Goal: Task Accomplishment & Management: Use online tool/utility

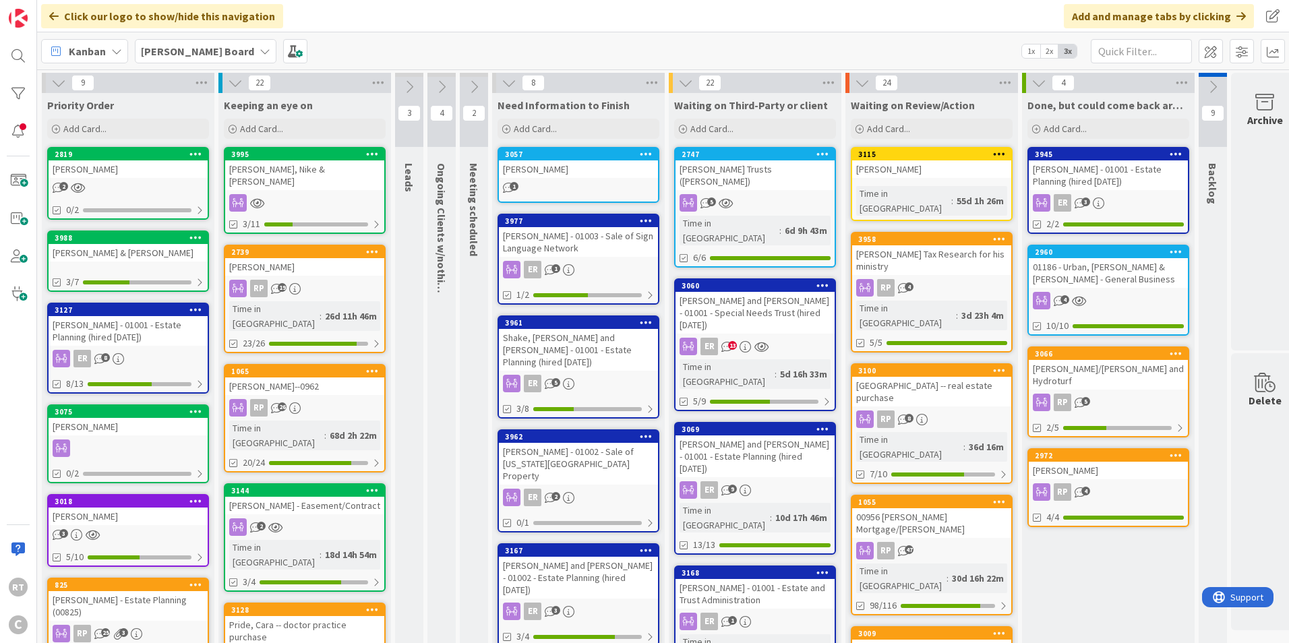
click at [136, 165] on div "[PERSON_NAME]" at bounding box center [128, 169] width 159 height 18
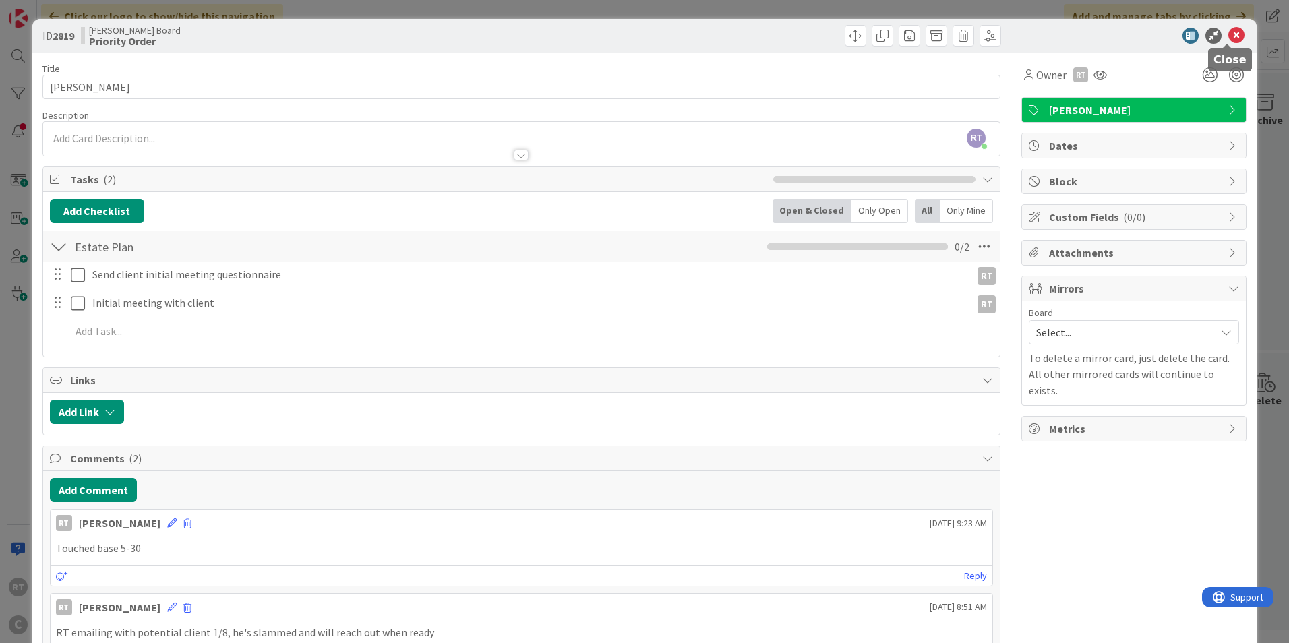
click at [1232, 36] on icon at bounding box center [1237, 36] width 16 height 16
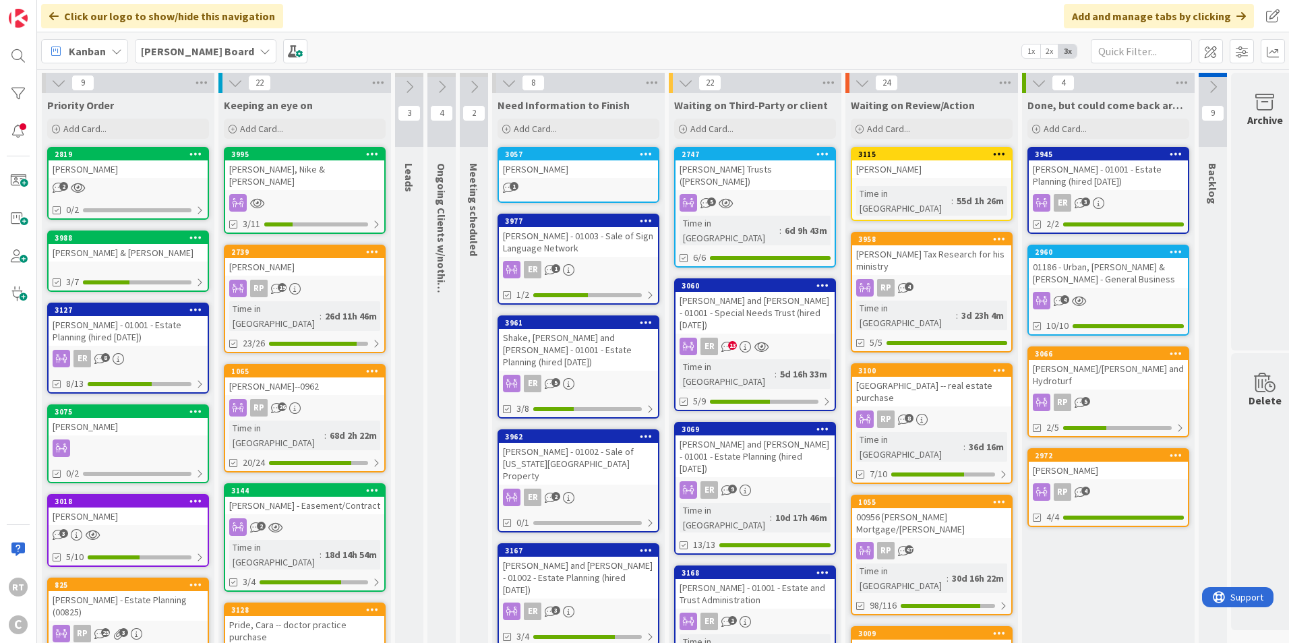
click at [119, 161] on div "[PERSON_NAME]" at bounding box center [128, 169] width 159 height 18
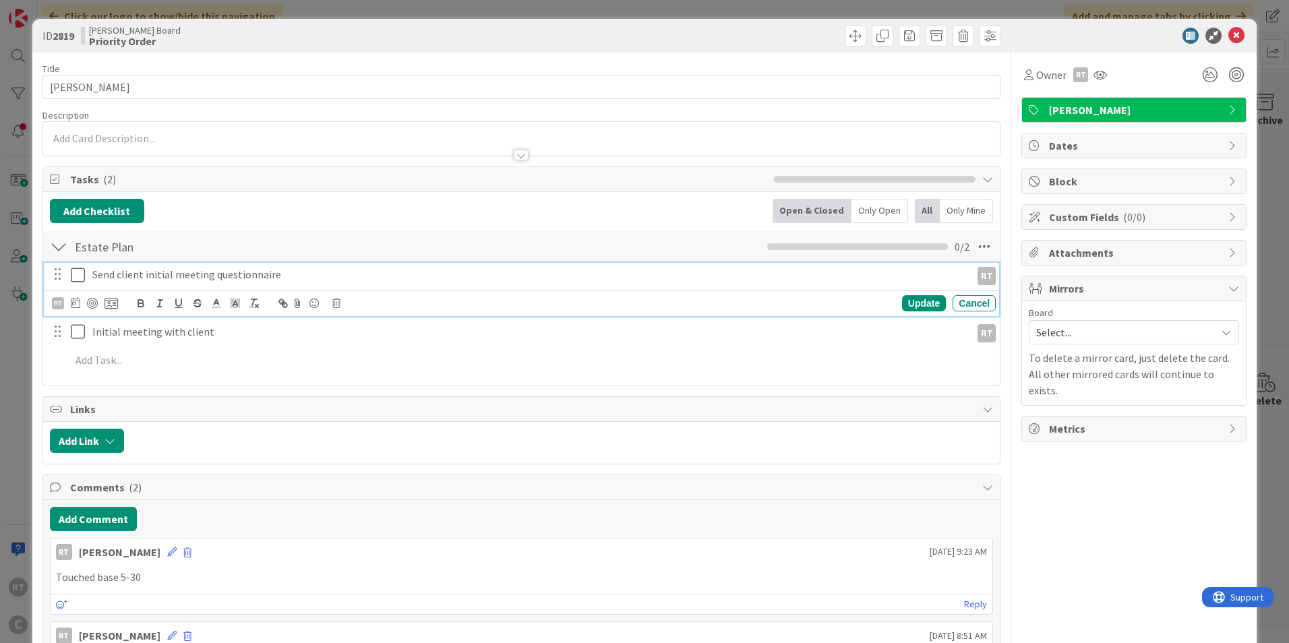
click at [73, 278] on icon at bounding box center [81, 275] width 20 height 16
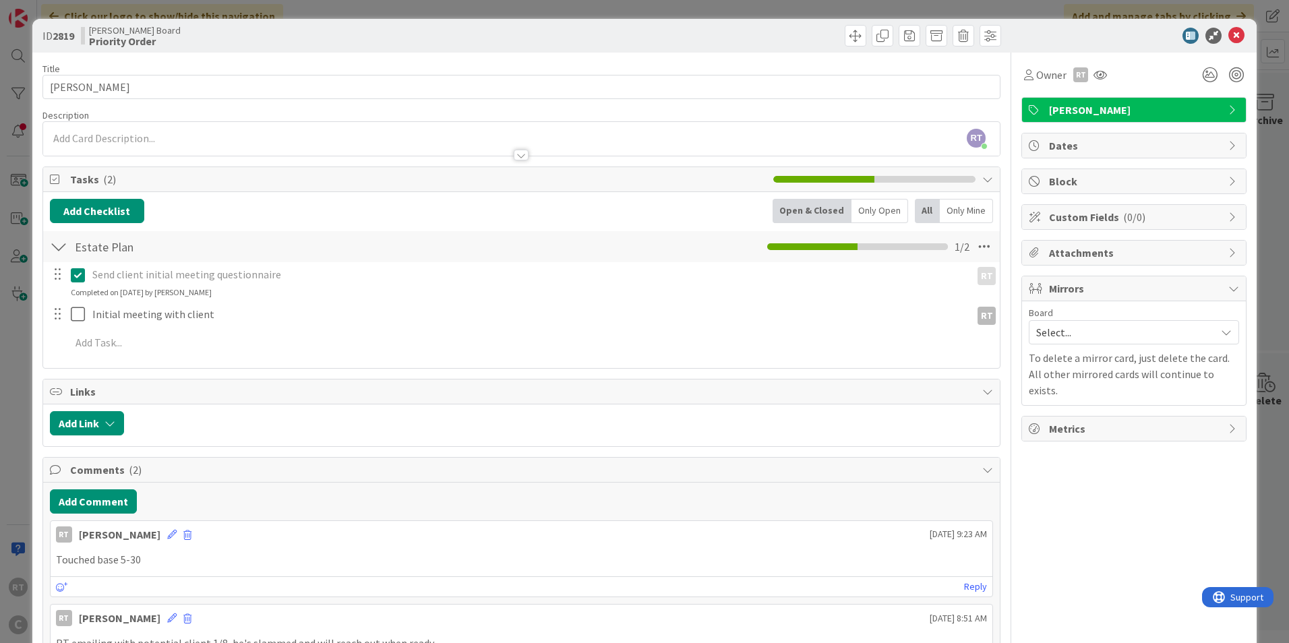
click at [79, 291] on div "Completed on [DATE] by [PERSON_NAME]" at bounding box center [141, 293] width 141 height 12
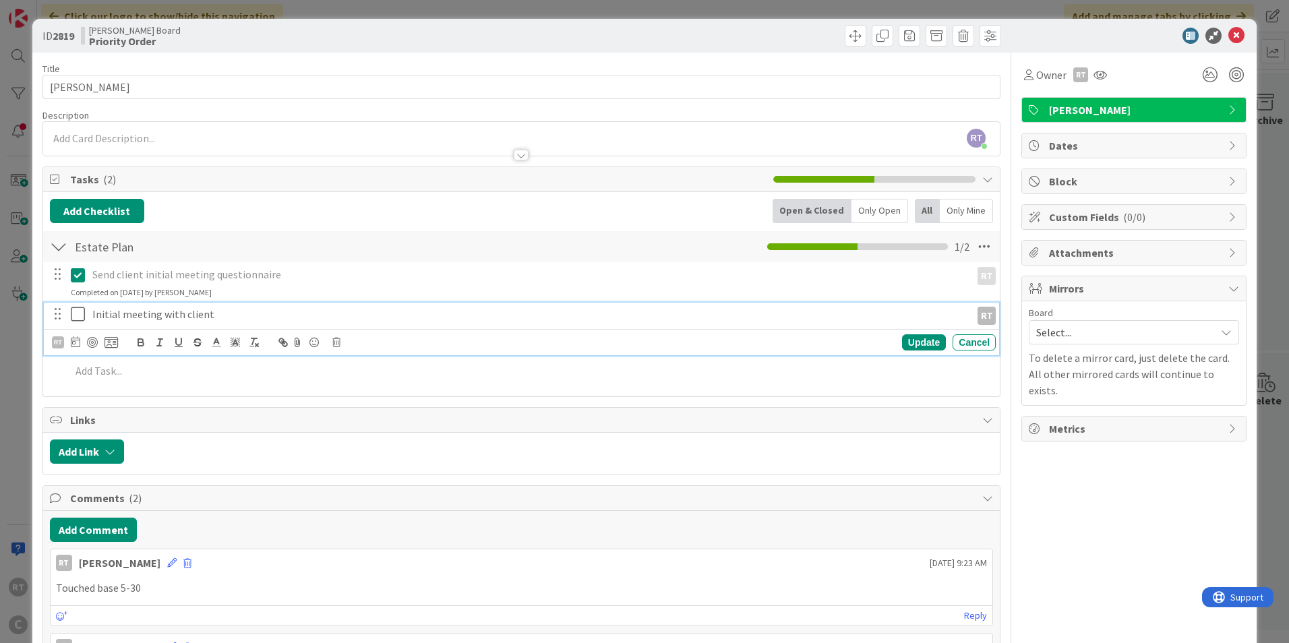
click at [77, 312] on icon at bounding box center [81, 314] width 20 height 16
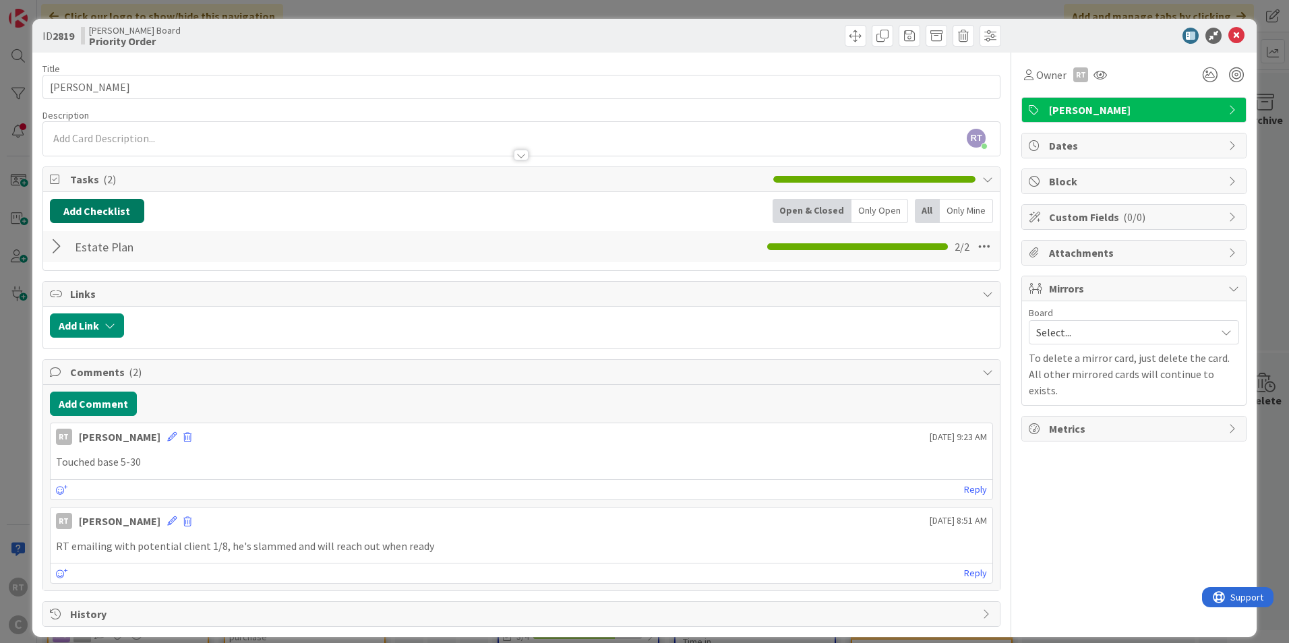
click at [61, 214] on button "Add Checklist" at bounding box center [97, 211] width 94 height 24
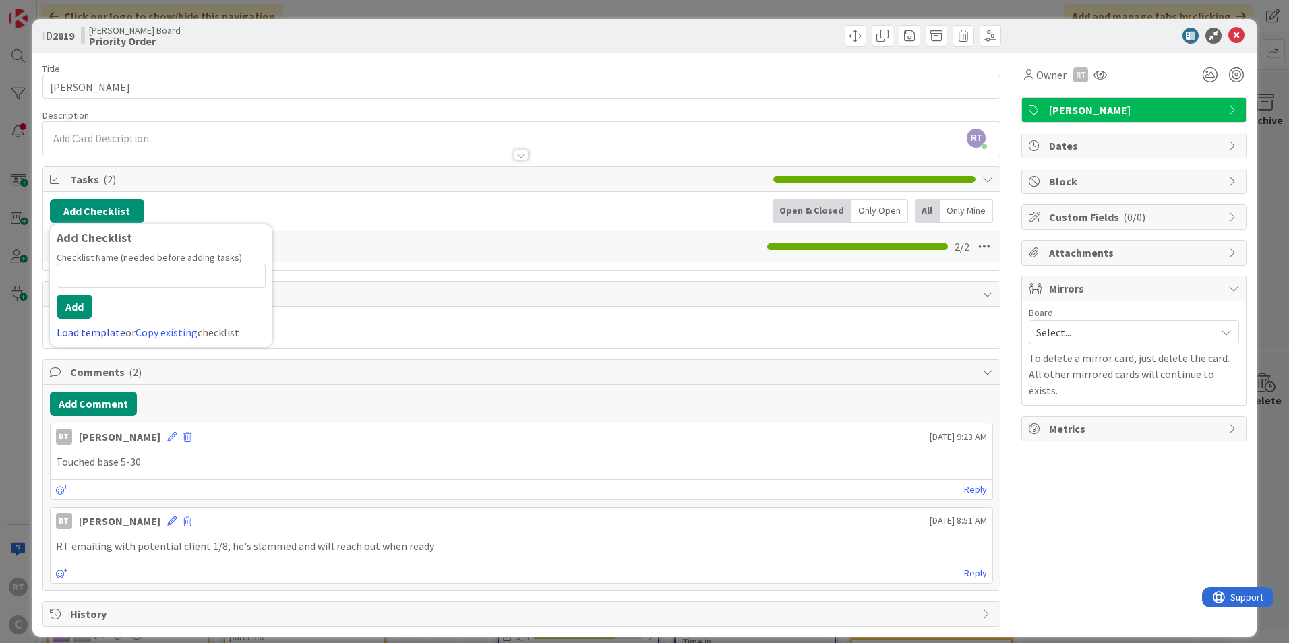
click at [100, 332] on link "Load template" at bounding box center [91, 332] width 69 height 13
click at [100, 269] on div "Estate Planning" at bounding box center [161, 265] width 223 height 24
click at [79, 312] on button "Add" at bounding box center [75, 307] width 36 height 24
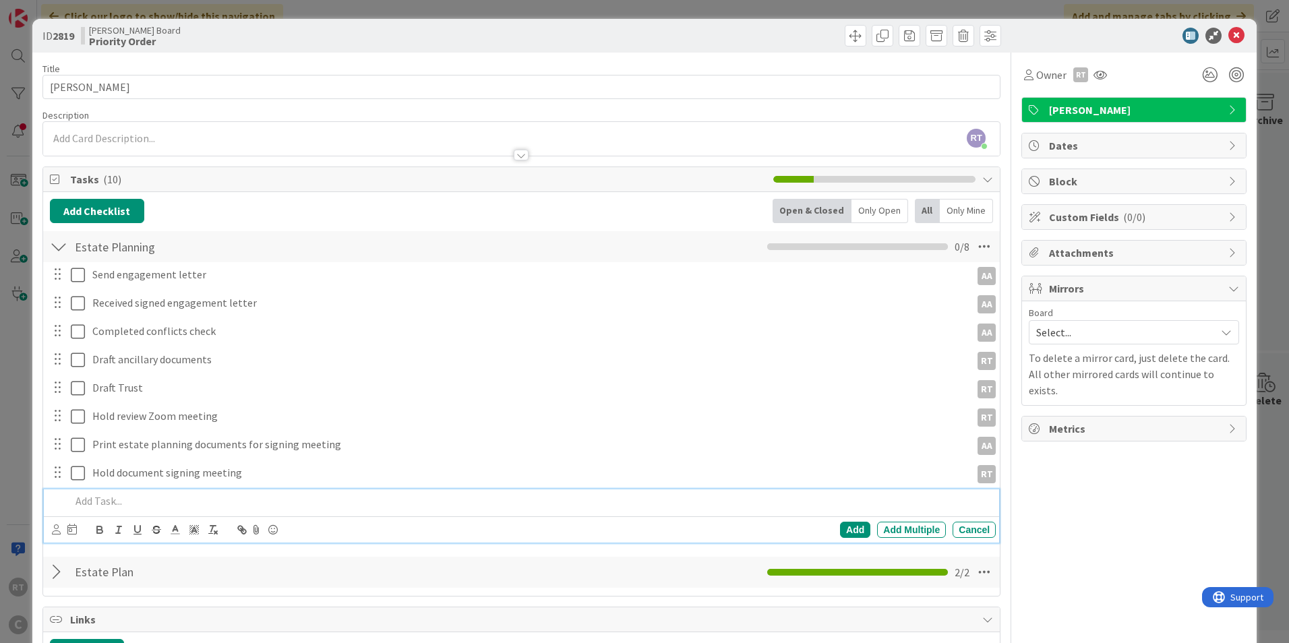
click at [1066, 516] on div "Owner [PERSON_NAME] Dates Block Custom Fields ( 0/0 ) Attachments Mirrors Board…" at bounding box center [1134, 503] width 225 height 900
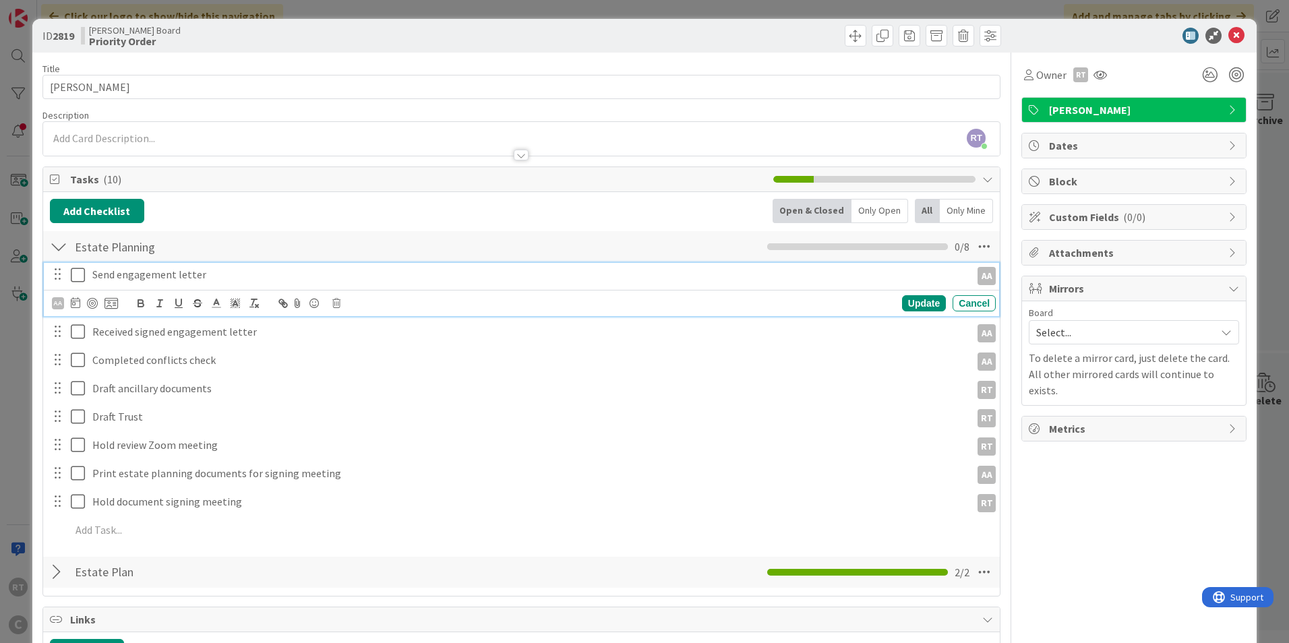
click at [75, 279] on icon at bounding box center [81, 275] width 20 height 16
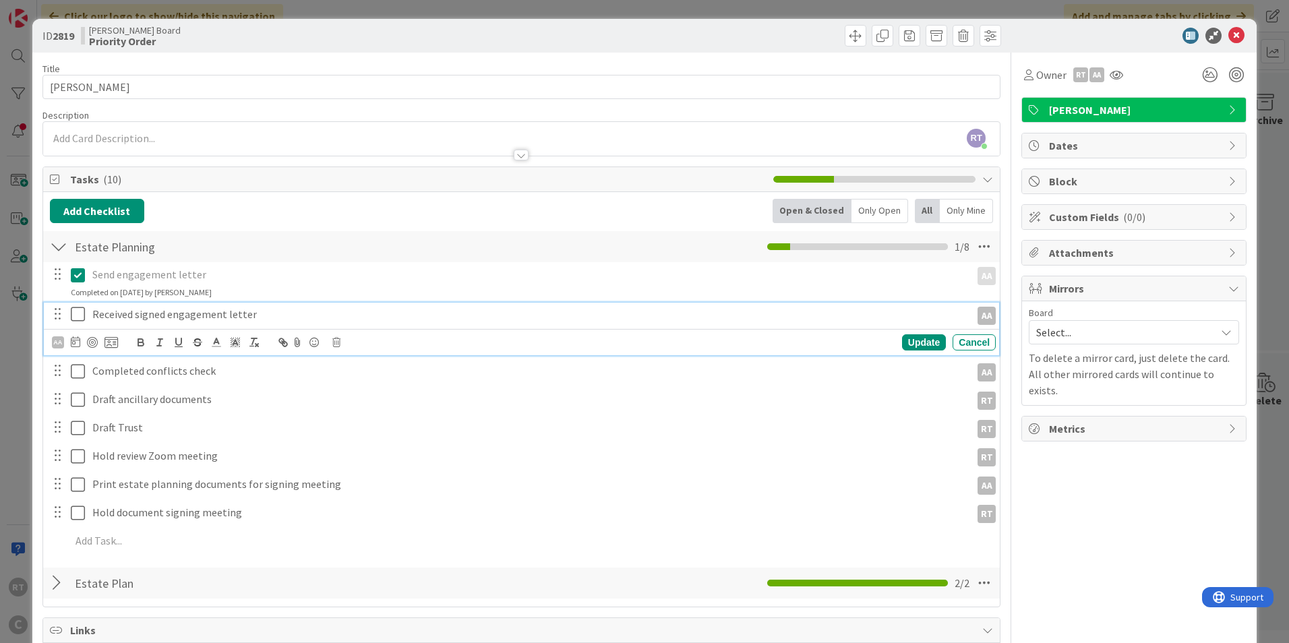
click at [78, 313] on icon at bounding box center [81, 314] width 20 height 16
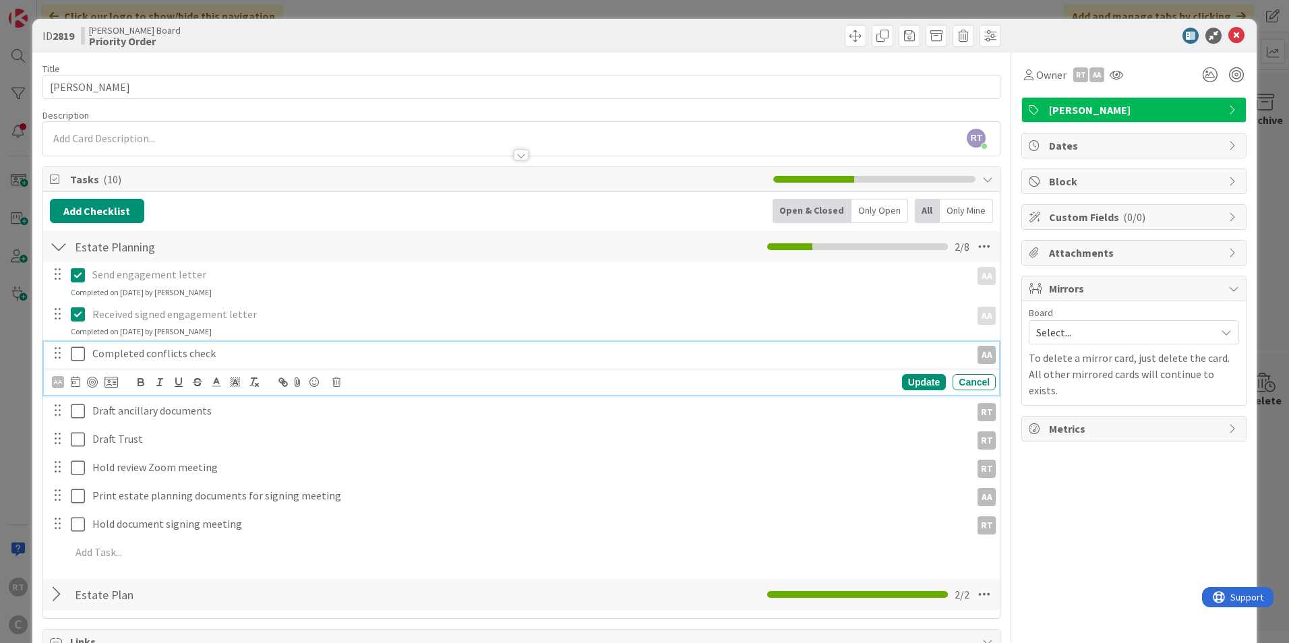
click at [80, 357] on icon at bounding box center [81, 354] width 20 height 16
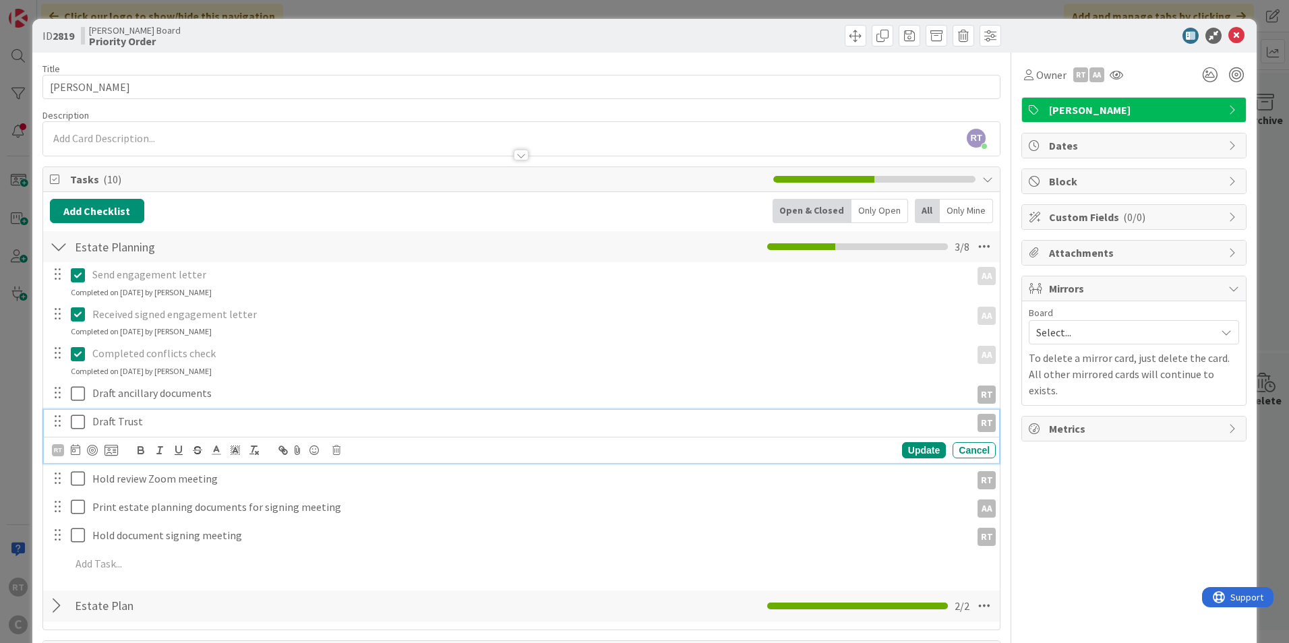
click at [115, 420] on p "Draft Trust" at bounding box center [528, 422] width 873 height 16
click at [145, 425] on p "Draft Trust" at bounding box center [528, 422] width 873 height 16
click at [129, 422] on p "Draft Trust" at bounding box center [528, 422] width 873 height 16
click at [1027, 461] on div "Owner RT [PERSON_NAME] Dates Block Custom Fields ( 0/0 ) Attachments Mirrors Bo…" at bounding box center [1134, 520] width 225 height 934
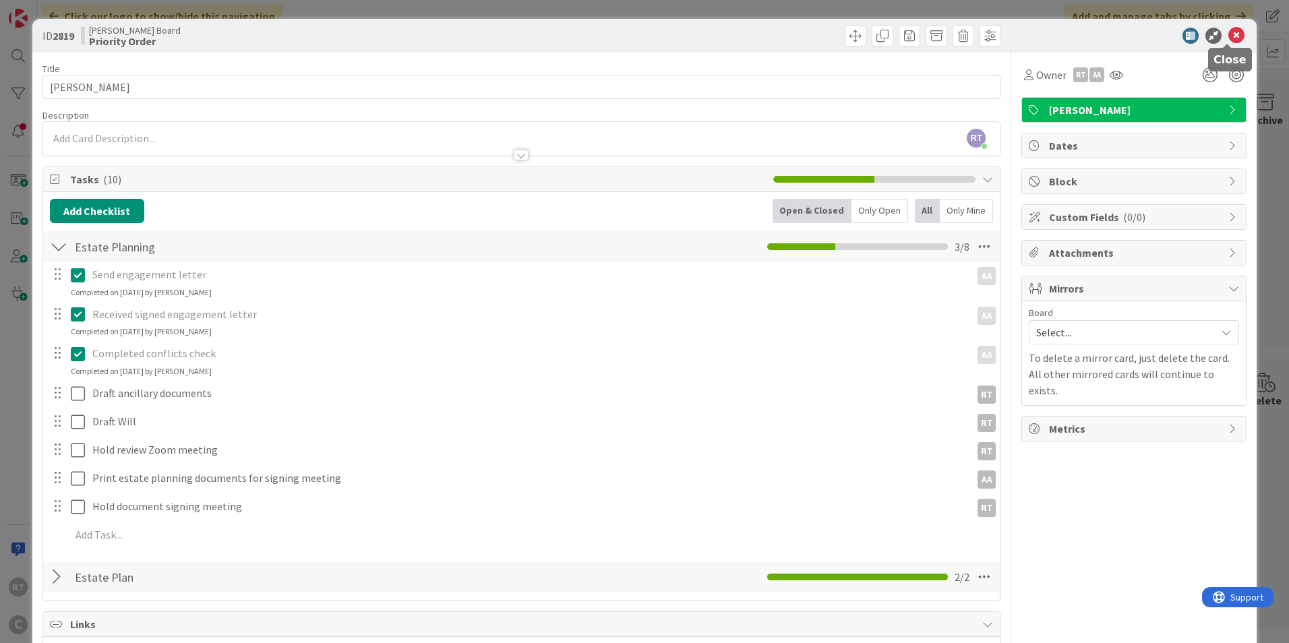
click at [1229, 37] on icon at bounding box center [1237, 36] width 16 height 16
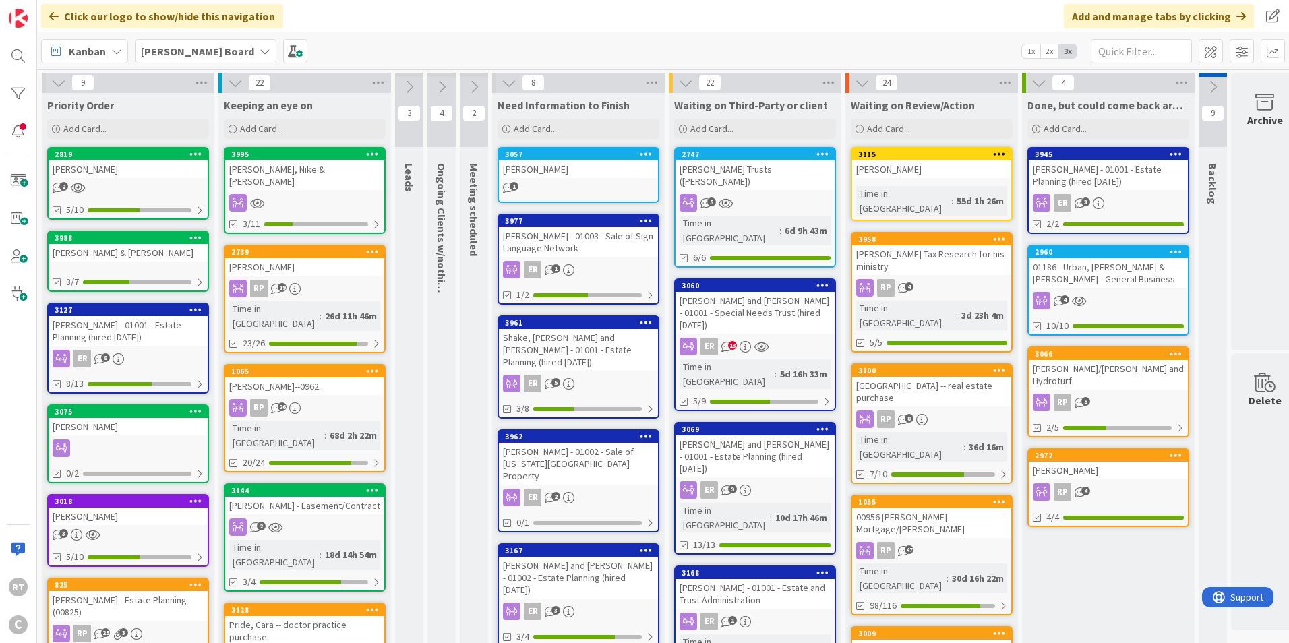
click at [120, 169] on div "[PERSON_NAME]" at bounding box center [128, 169] width 159 height 18
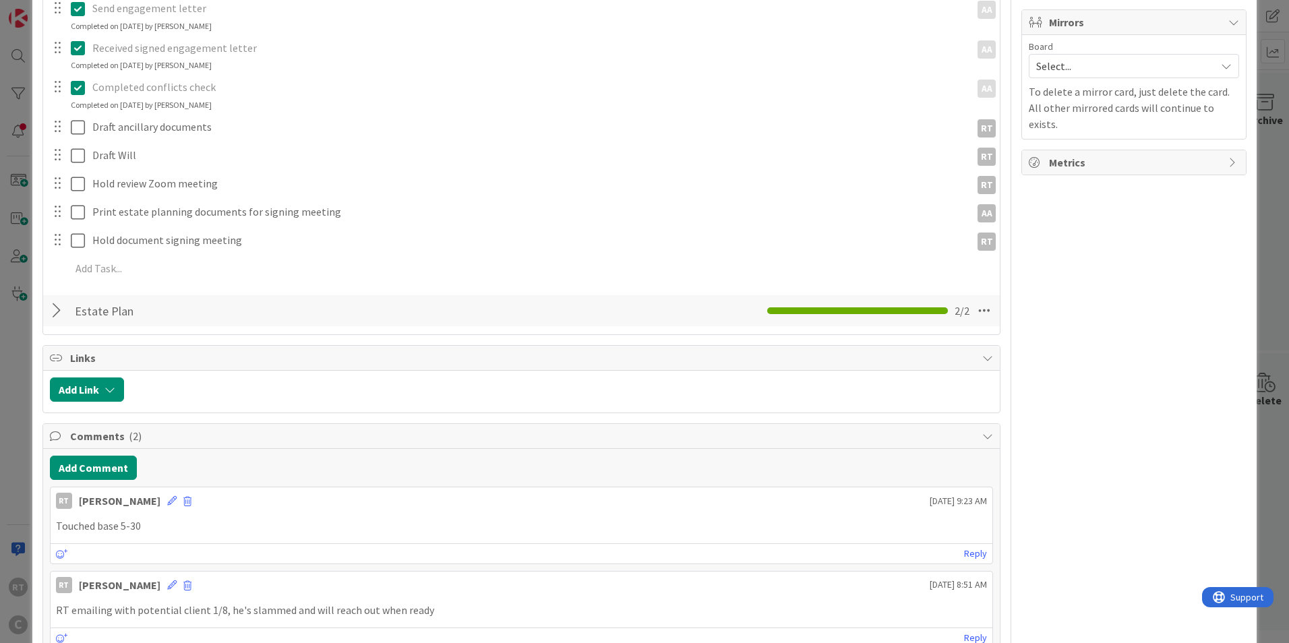
scroll to position [270, 0]
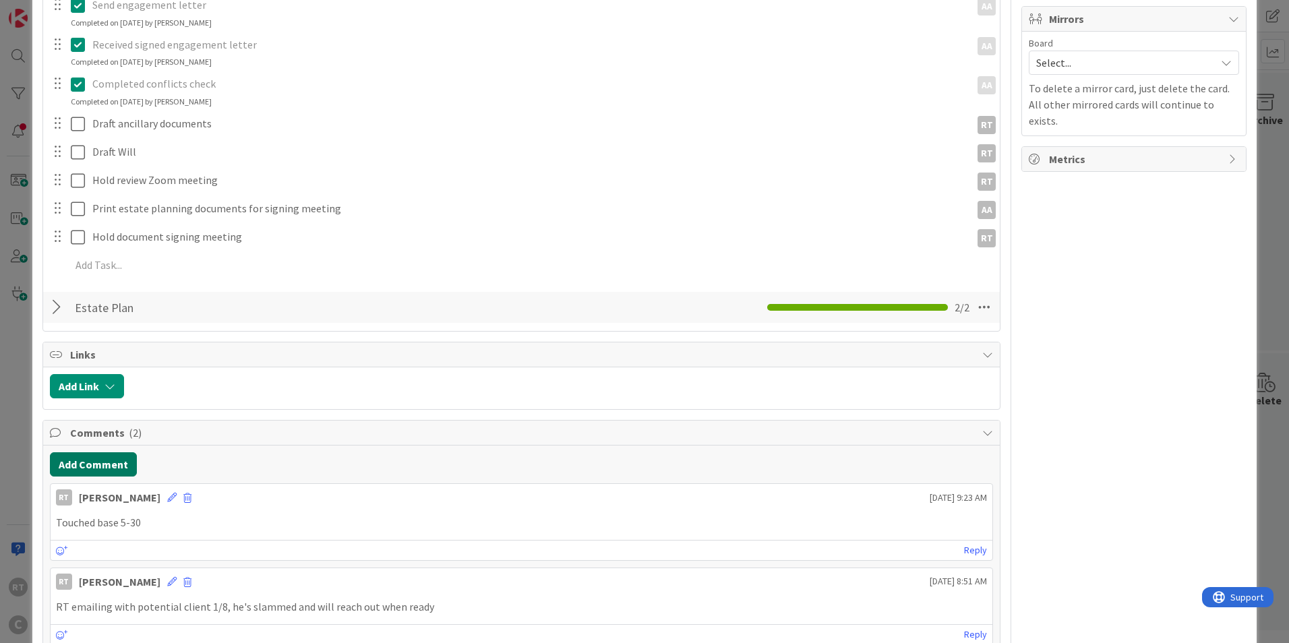
click at [117, 467] on button "Add Comment" at bounding box center [93, 464] width 87 height 24
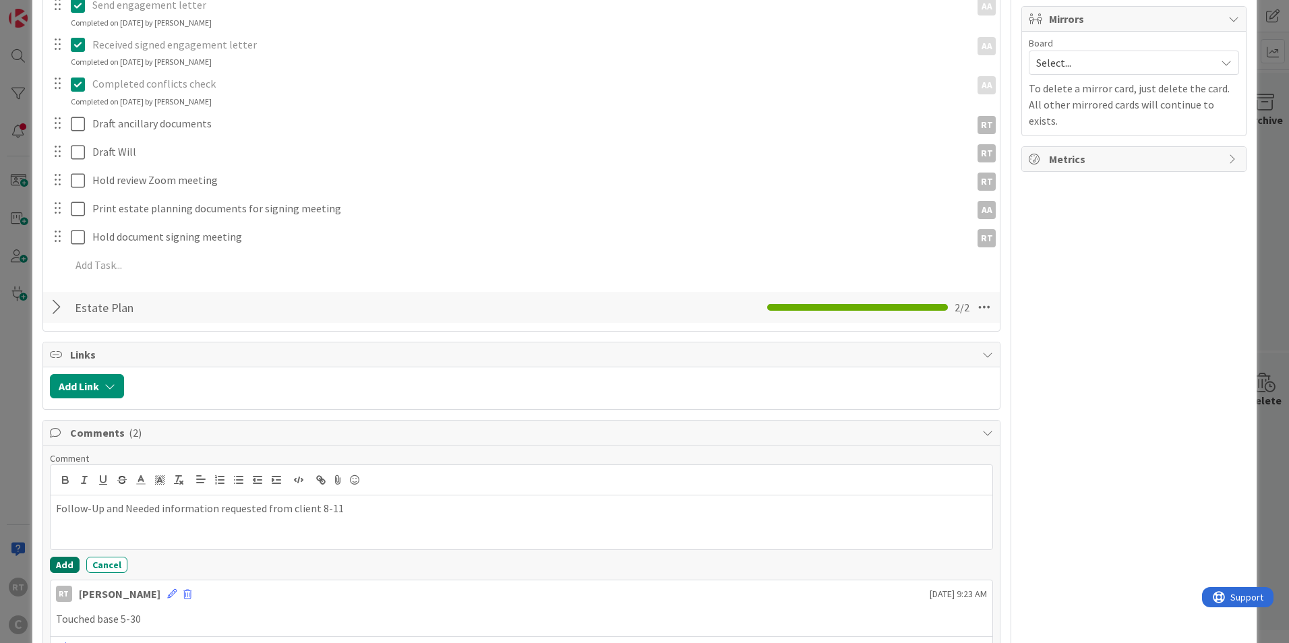
click at [62, 568] on button "Add" at bounding box center [65, 565] width 30 height 16
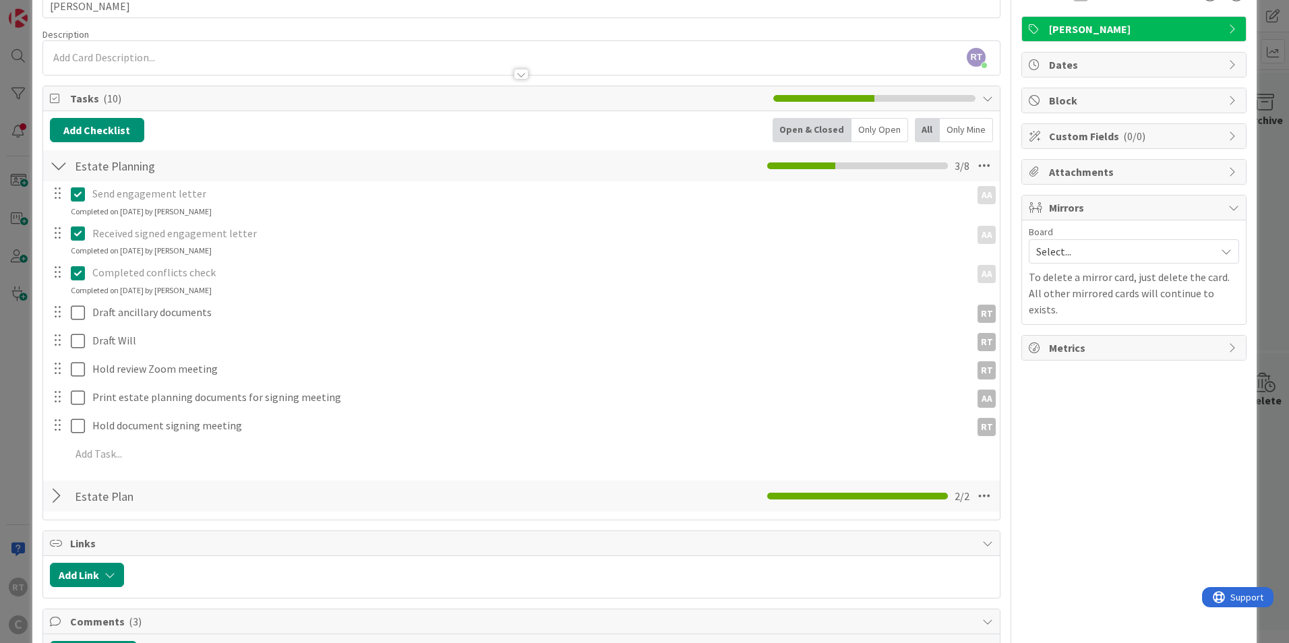
scroll to position [0, 0]
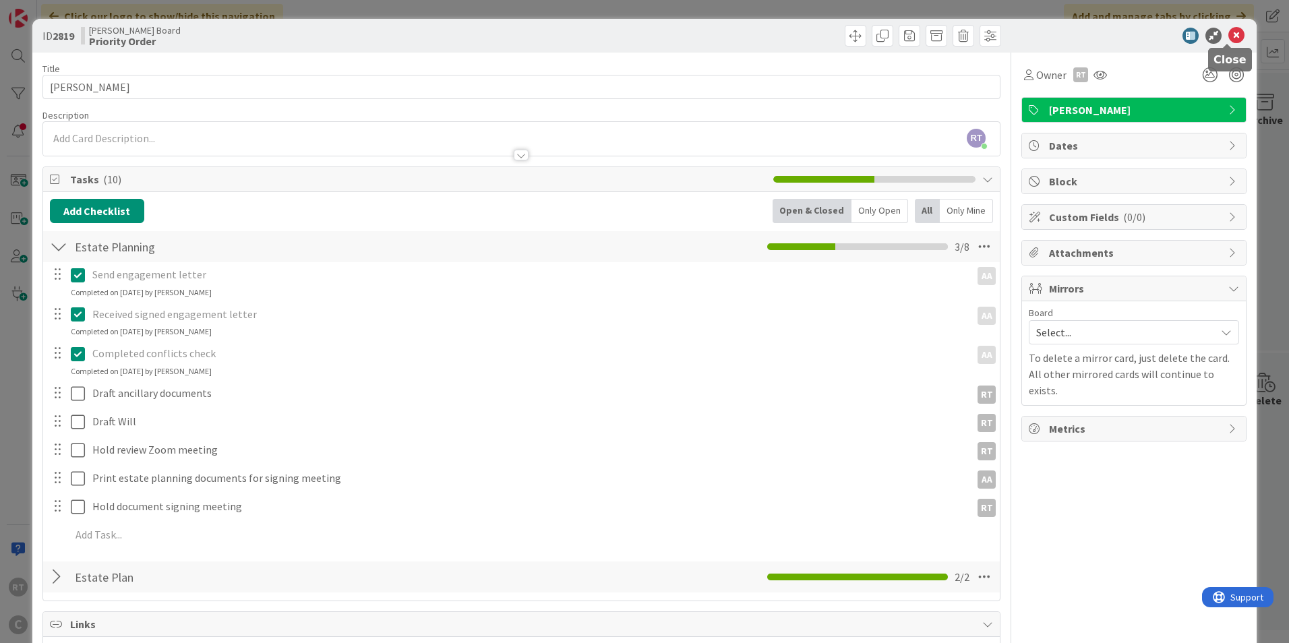
click at [1229, 34] on icon at bounding box center [1237, 36] width 16 height 16
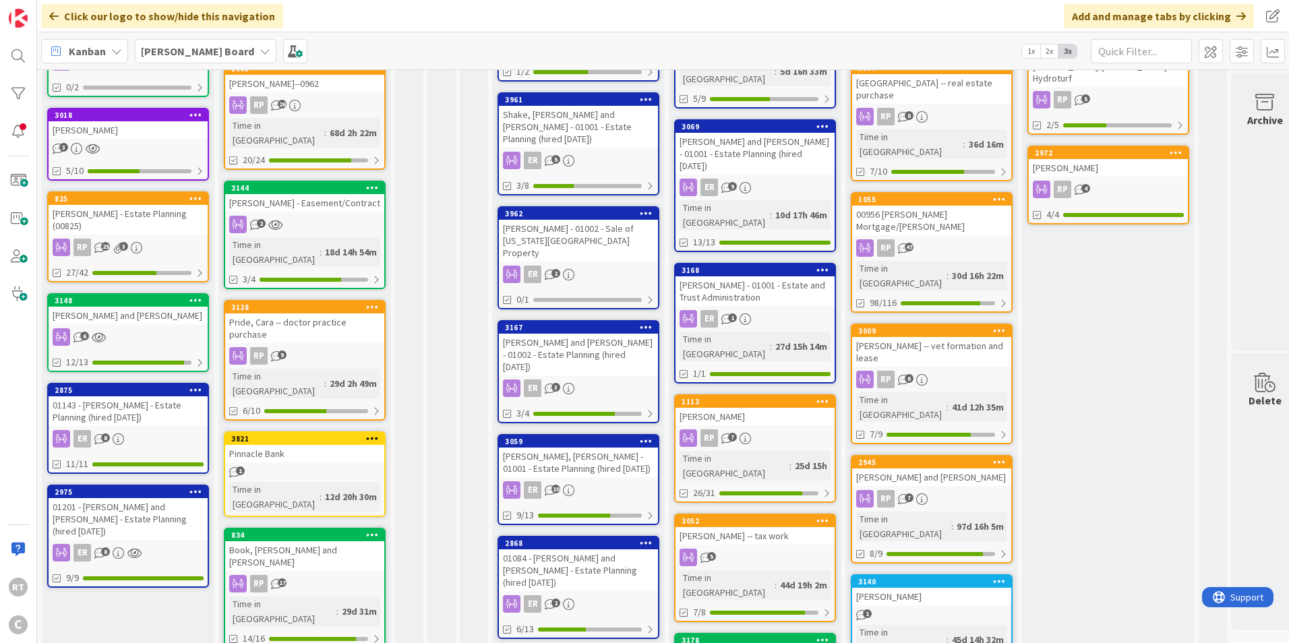
scroll to position [270, 0]
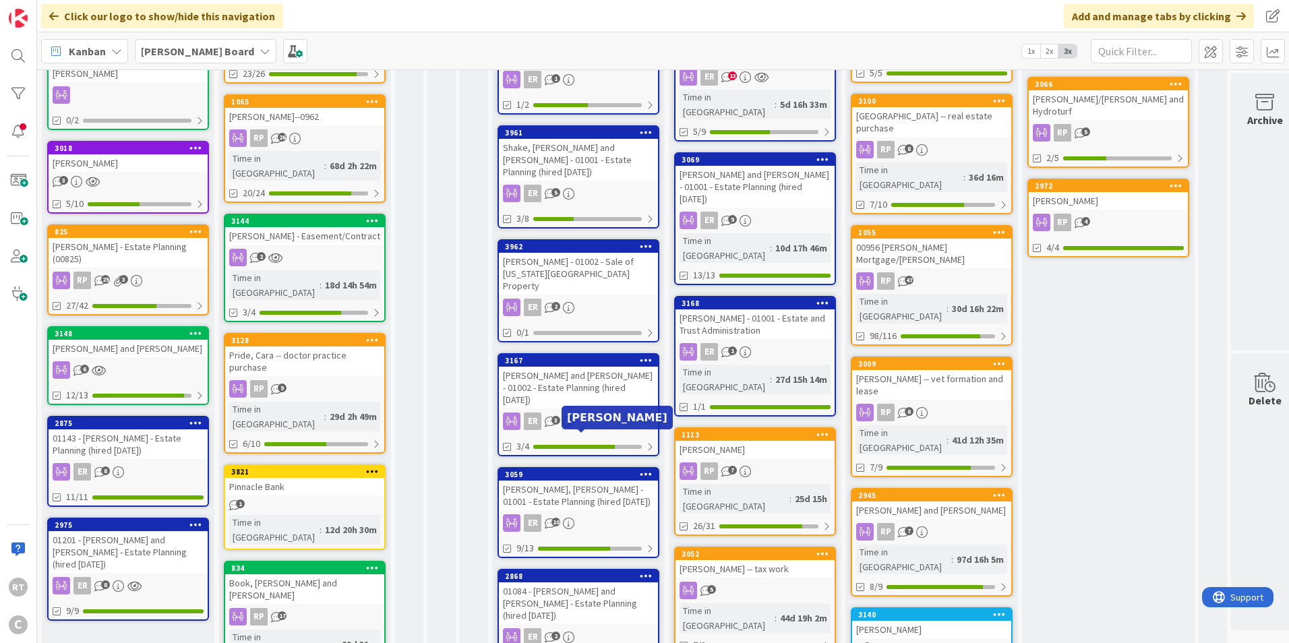
click at [556, 481] on div "[PERSON_NAME], [PERSON_NAME] - 01001 - Estate Planning (hired [DATE])" at bounding box center [578, 496] width 159 height 30
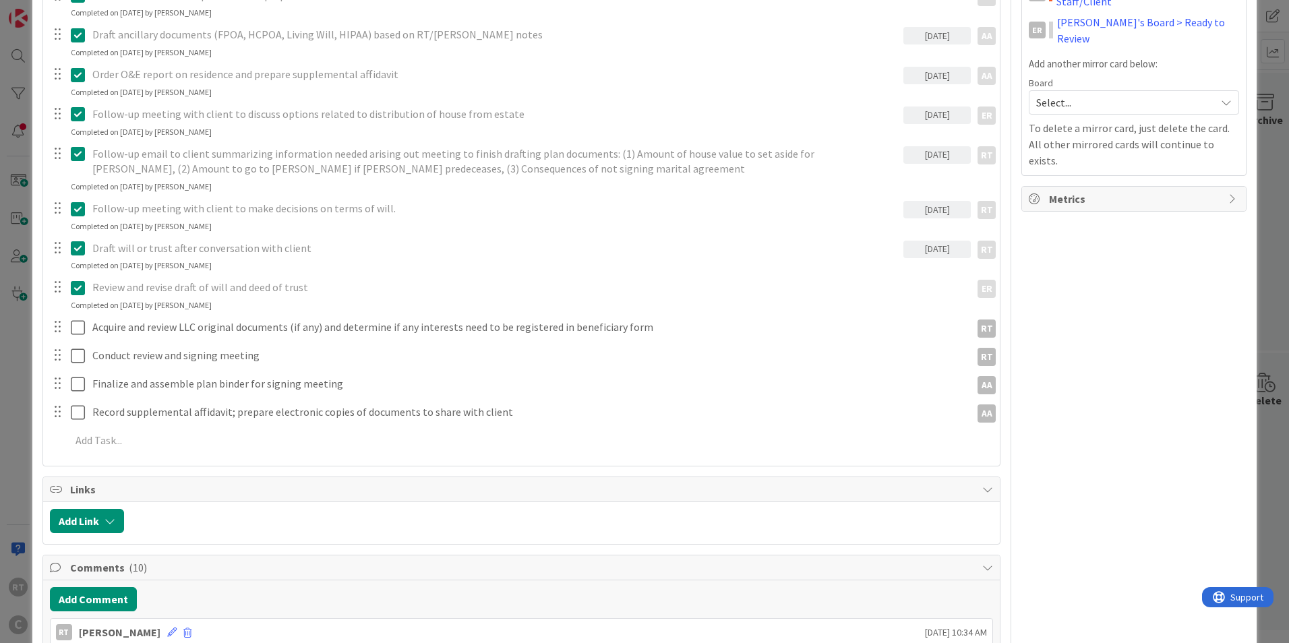
scroll to position [405, 0]
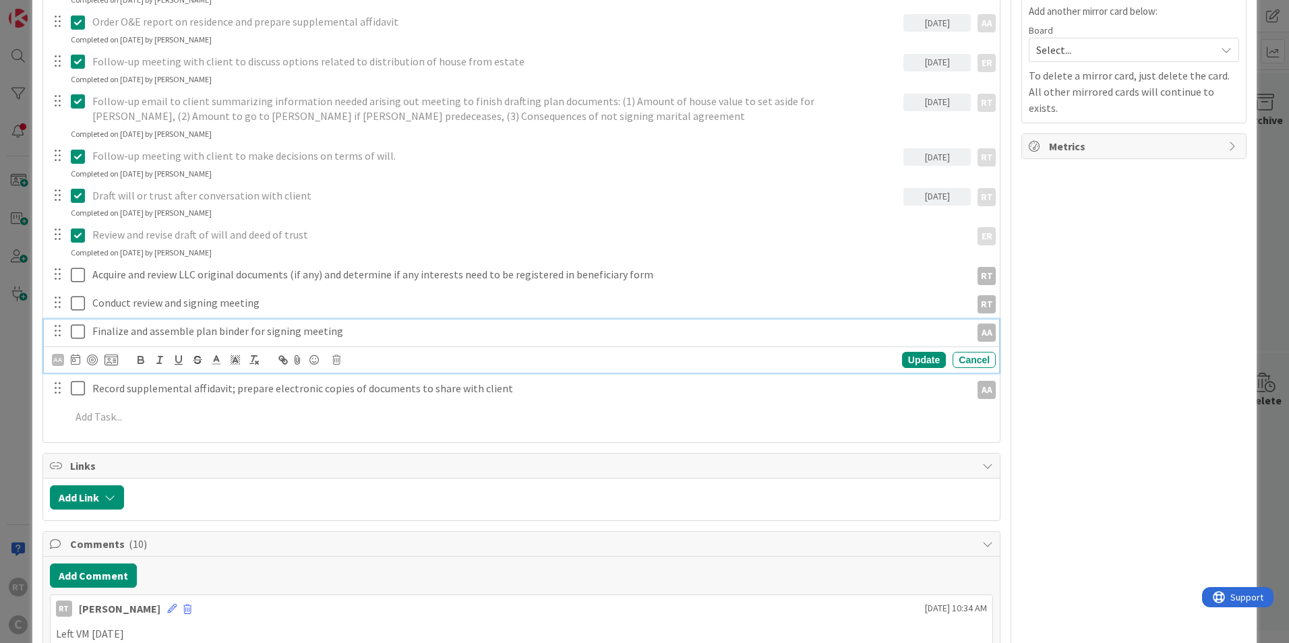
click at [214, 332] on p "Finalize and assemble plan binder for signing meeting" at bounding box center [528, 332] width 873 height 16
click at [71, 359] on icon at bounding box center [75, 359] width 9 height 11
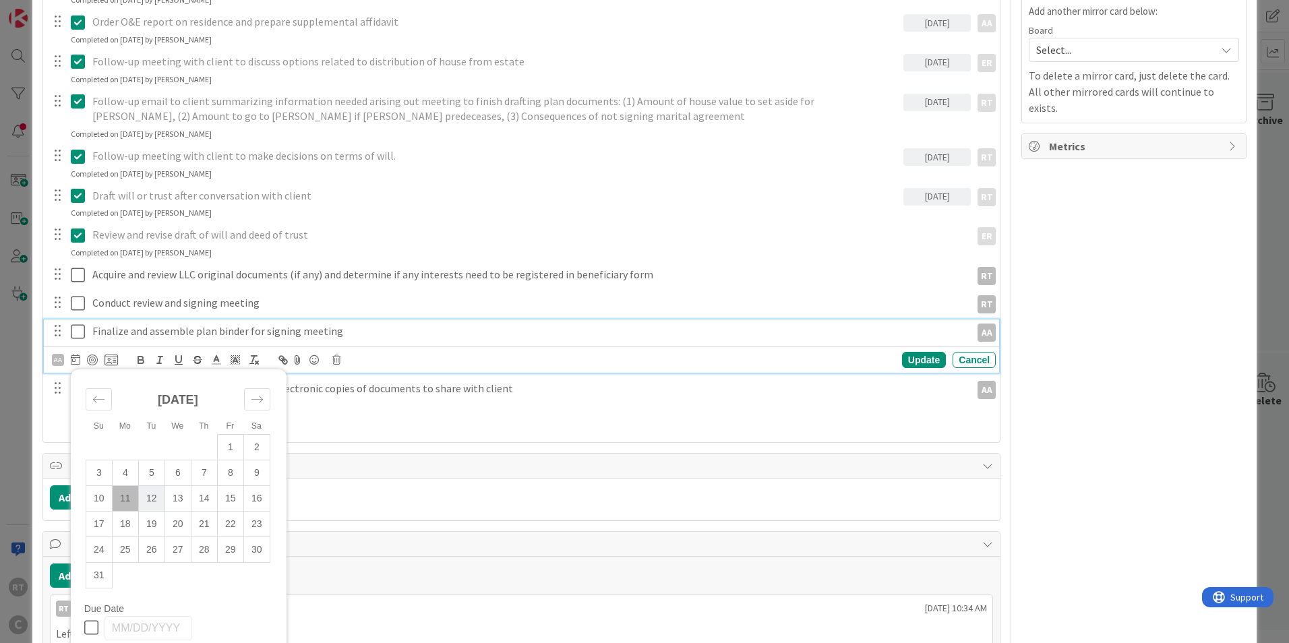
click at [156, 502] on td "12" at bounding box center [151, 499] width 26 height 26
type input "[DATE]"
click at [902, 357] on div "Update" at bounding box center [924, 360] width 44 height 16
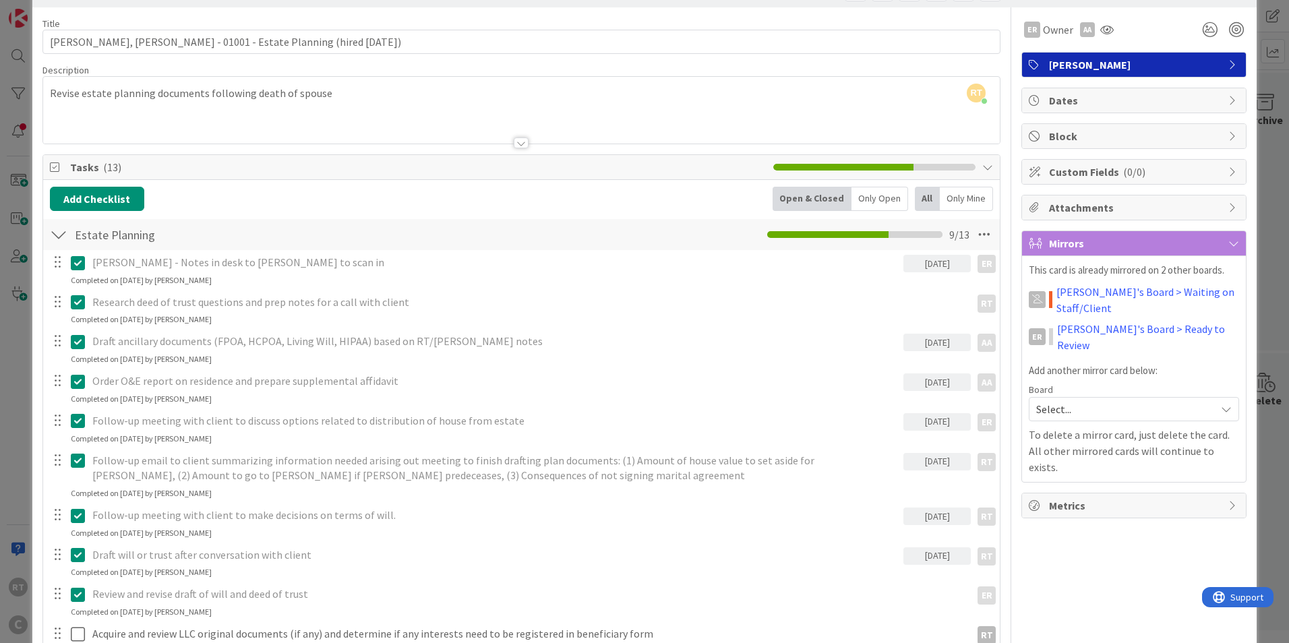
scroll to position [0, 0]
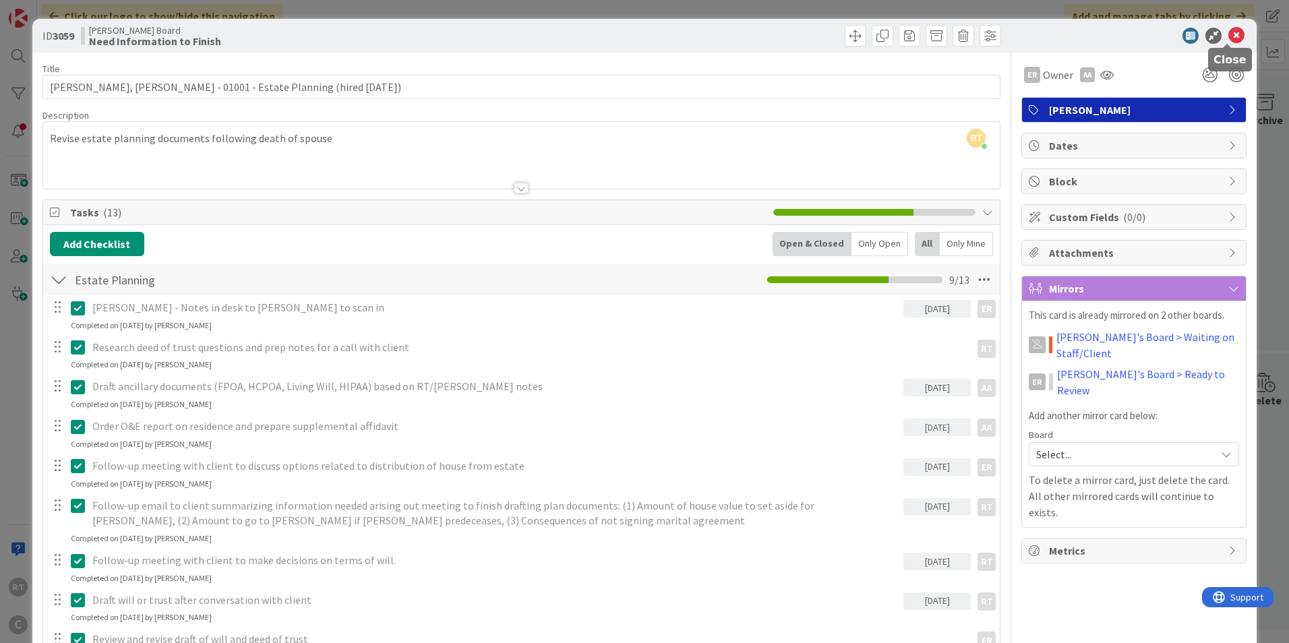
click at [1229, 38] on icon at bounding box center [1237, 36] width 16 height 16
